Goal: Information Seeking & Learning: Learn about a topic

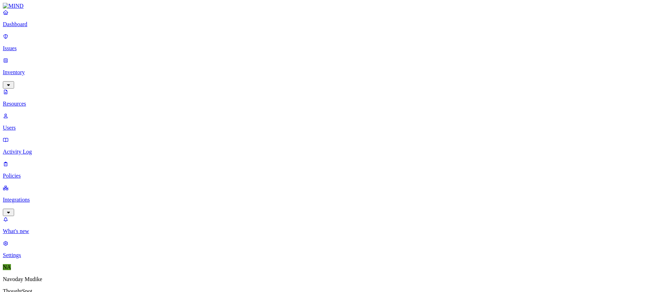
click at [36, 39] on link "Issues" at bounding box center [330, 42] width 655 height 18
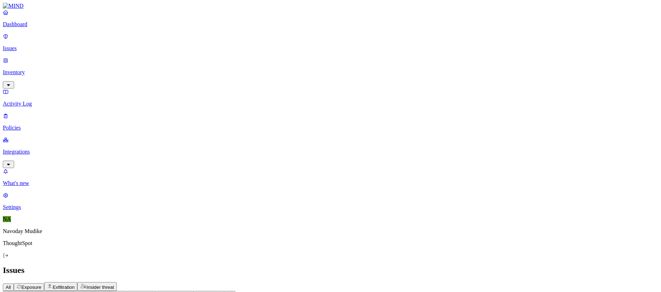
click at [397, 265] on div "Issues" at bounding box center [330, 270] width 655 height 10
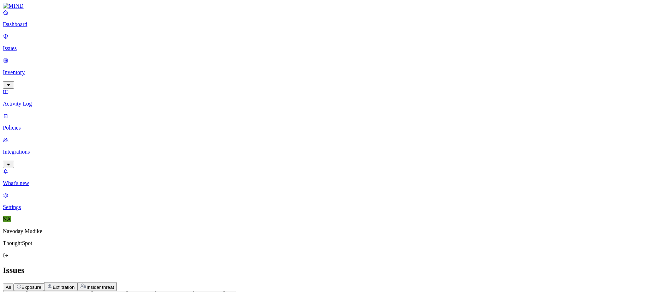
click at [436, 265] on h2 "Issues" at bounding box center [330, 270] width 655 height 10
